Goal: Information Seeking & Learning: Learn about a topic

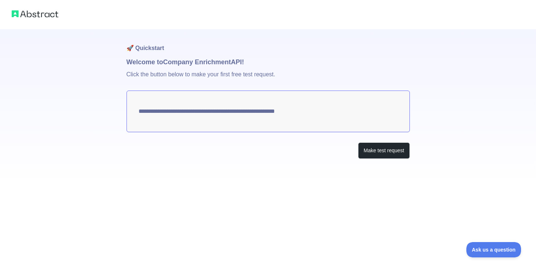
click at [406, 110] on textarea "**********" at bounding box center [267, 111] width 283 height 42
click at [366, 110] on textarea "**********" at bounding box center [267, 111] width 283 height 42
click at [383, 154] on button "Make test request" at bounding box center [383, 150] width 51 height 16
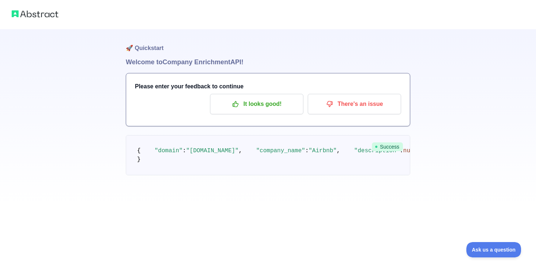
scroll to position [156, 0]
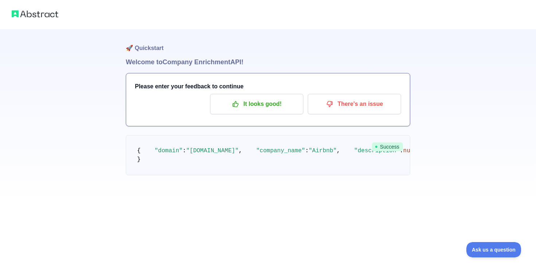
click at [491, 147] on span ""year_founded"" at bounding box center [515, 150] width 49 height 7
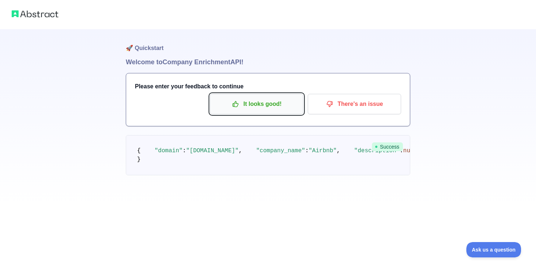
click at [275, 105] on p "It looks good!" at bounding box center [256, 104] width 82 height 12
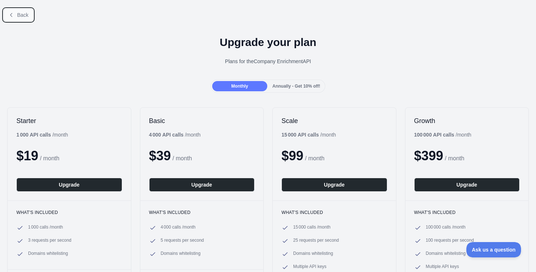
click at [24, 15] on span "Back" at bounding box center [22, 15] width 11 height 6
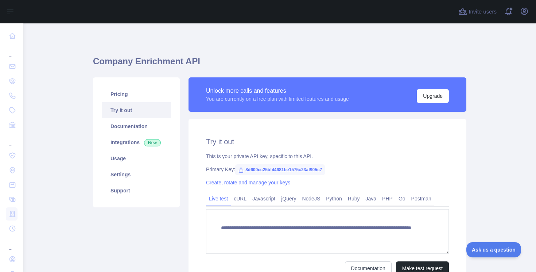
scroll to position [39, 0]
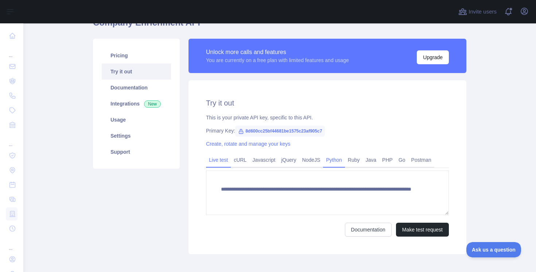
click at [342, 160] on link "Python" at bounding box center [334, 160] width 22 height 12
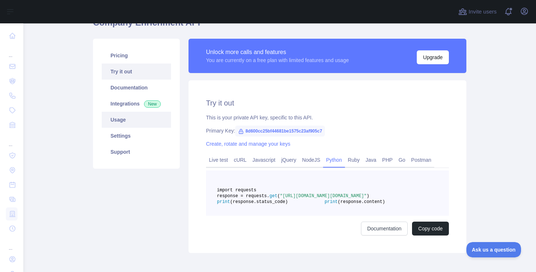
click at [128, 119] on link "Usage" at bounding box center [136, 120] width 69 height 16
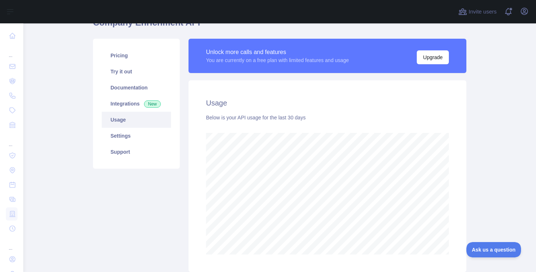
scroll to position [248, 513]
click at [137, 94] on link "Documentation" at bounding box center [136, 87] width 69 height 16
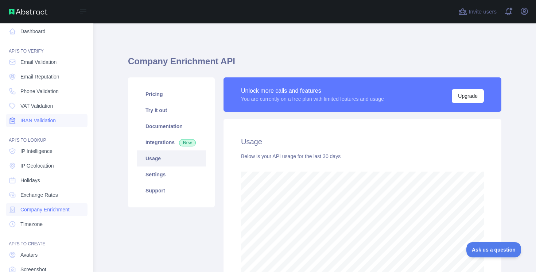
scroll to position [5, 0]
click at [44, 123] on link "IBAN Validation" at bounding box center [47, 119] width 82 height 13
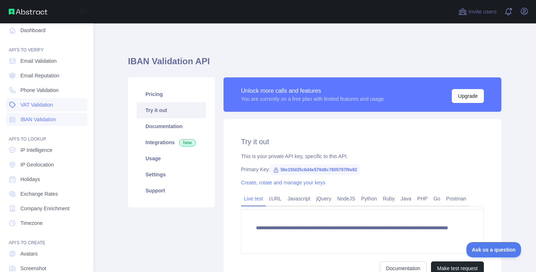
click at [45, 104] on span "VAT Validation" at bounding box center [36, 104] width 32 height 7
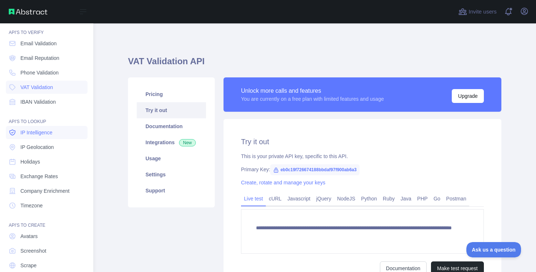
scroll to position [44, 0]
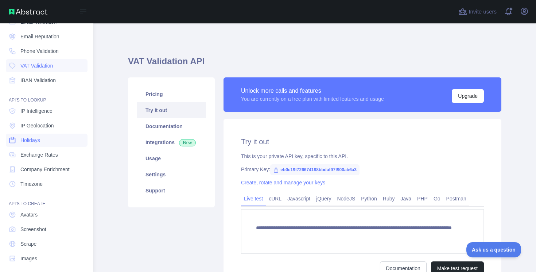
click at [46, 140] on link "Holidays" at bounding box center [47, 139] width 82 height 13
click at [50, 167] on span "Company Enrichment" at bounding box center [44, 169] width 49 height 7
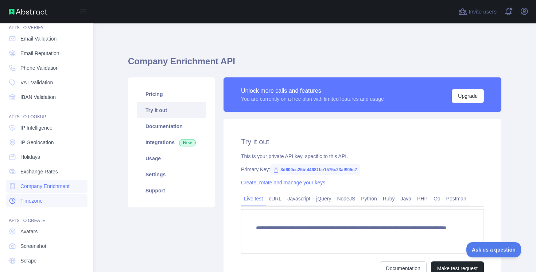
scroll to position [27, 0]
click at [49, 126] on span "IP Intelligence" at bounding box center [36, 128] width 32 height 7
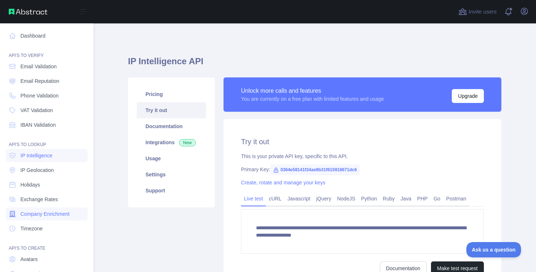
click at [43, 209] on link "Company Enrichment" at bounding box center [47, 213] width 82 height 13
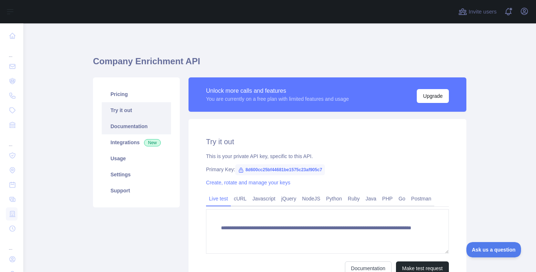
click at [146, 127] on link "Documentation" at bounding box center [136, 126] width 69 height 16
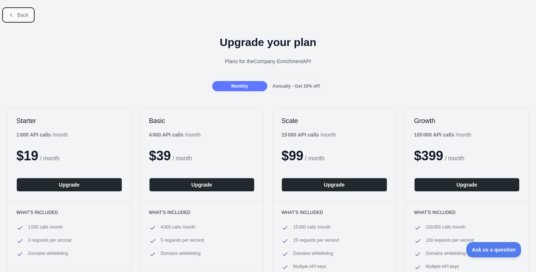
click at [25, 16] on span "Back" at bounding box center [22, 15] width 11 height 6
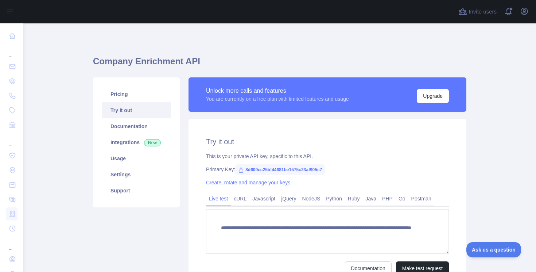
click at [323, 38] on div "**********" at bounding box center [279, 184] width 373 height 323
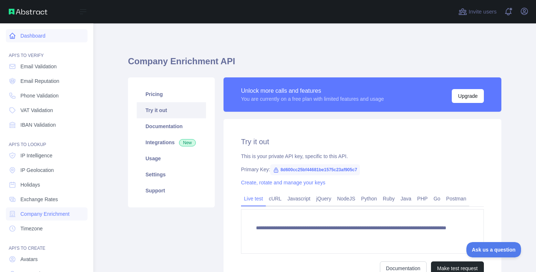
click at [52, 34] on link "Dashboard" at bounding box center [47, 35] width 82 height 13
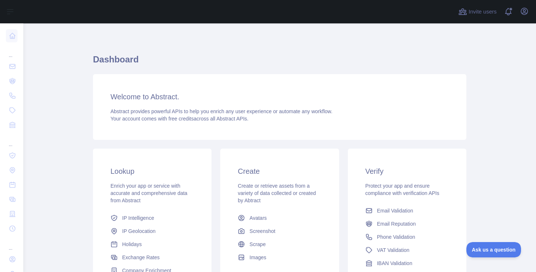
scroll to position [49, 0]
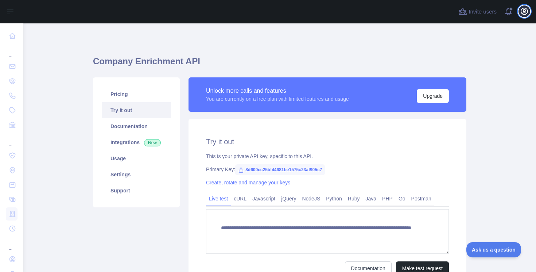
click at [520, 11] on icon "button" at bounding box center [524, 11] width 9 height 9
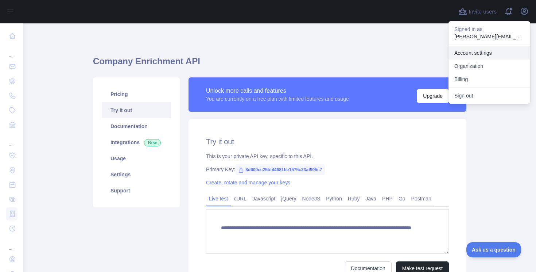
click at [486, 52] on link "Account settings" at bounding box center [489, 52] width 82 height 13
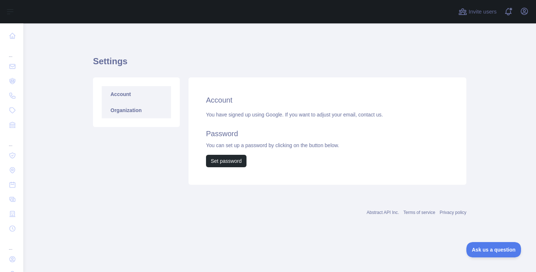
click at [141, 109] on link "Organization" at bounding box center [136, 110] width 69 height 16
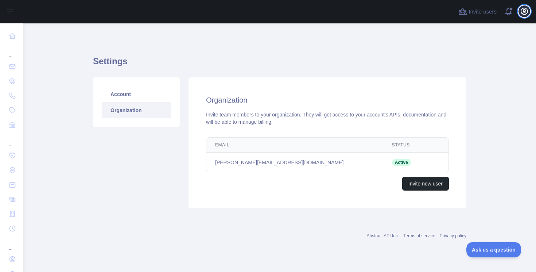
click at [525, 9] on icon "button" at bounding box center [524, 11] width 7 height 7
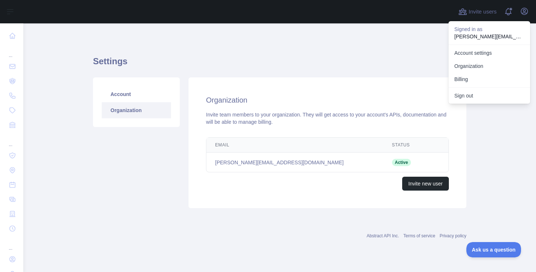
click at [368, 65] on h1 "Settings" at bounding box center [279, 63] width 373 height 17
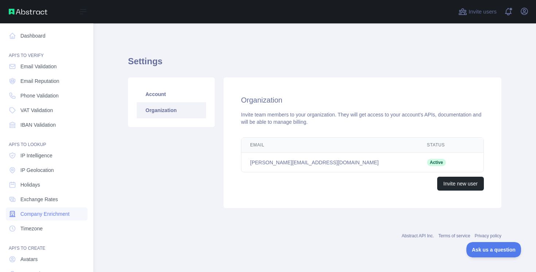
click at [52, 213] on span "Company Enrichment" at bounding box center [44, 213] width 49 height 7
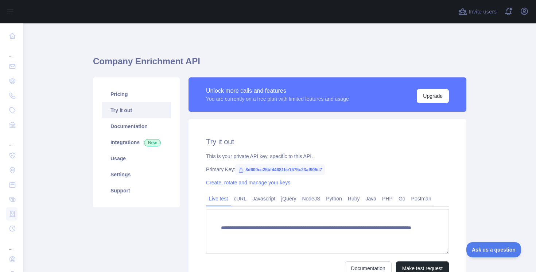
click at [310, 170] on span "8d600cc25bf44681be1575c23af905c7" at bounding box center [280, 169] width 90 height 11
click at [311, 170] on span "8d600cc25bf44681be1575c23af905c7" at bounding box center [280, 169] width 90 height 11
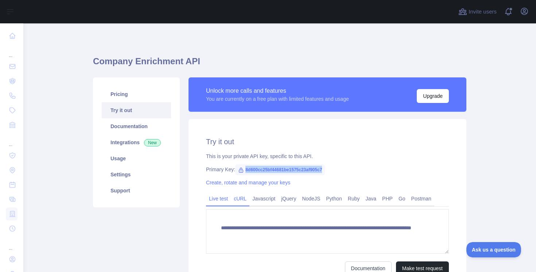
click at [245, 197] on link "cURL" at bounding box center [240, 198] width 19 height 12
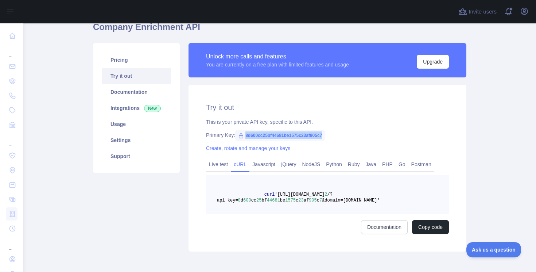
scroll to position [42, 0]
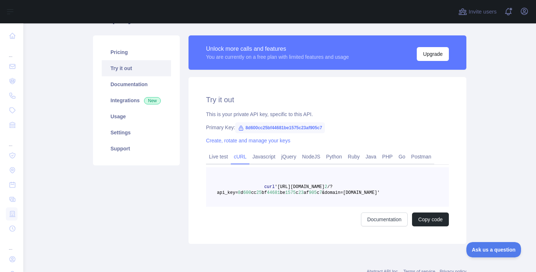
click at [342, 53] on div "Unlock more calls and features" at bounding box center [277, 48] width 143 height 9
